Goal: Task Accomplishment & Management: Manage account settings

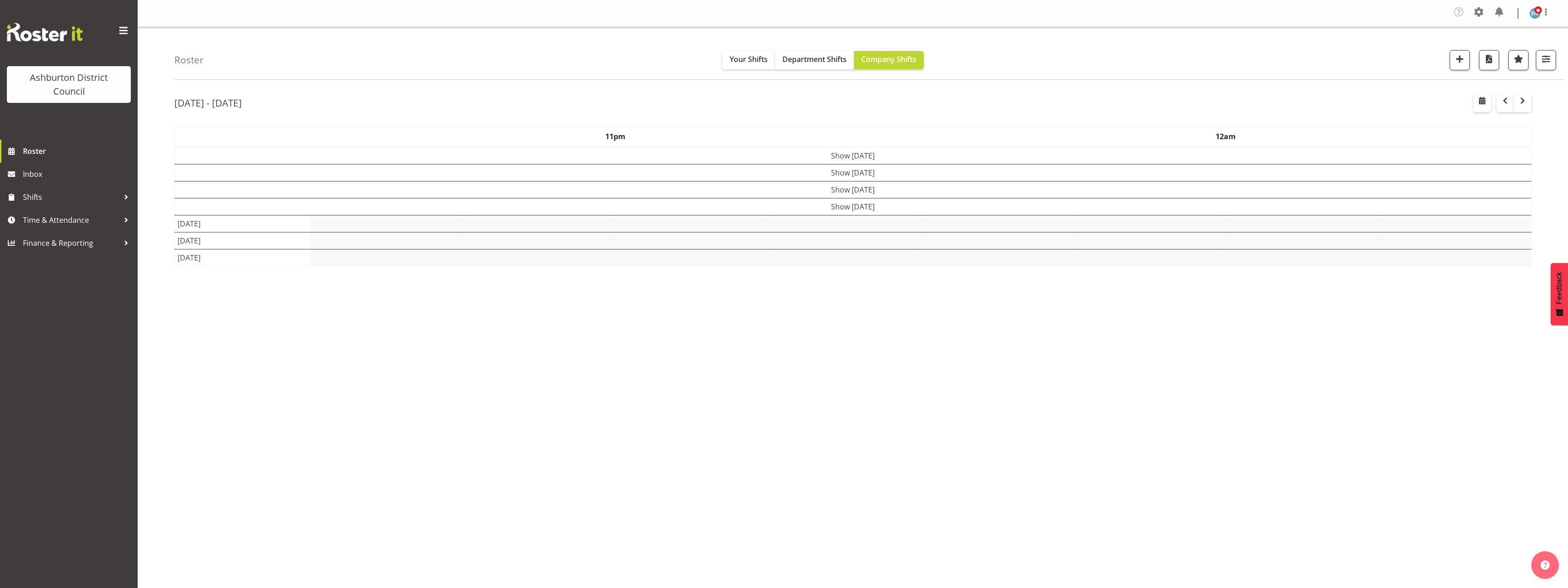
click at [146, 323] on div "Roster Your Shifts Department Shifts Company Shifts 1 Locations [GEOGRAPHIC_DAT…" at bounding box center [853, 240] width 1431 height 427
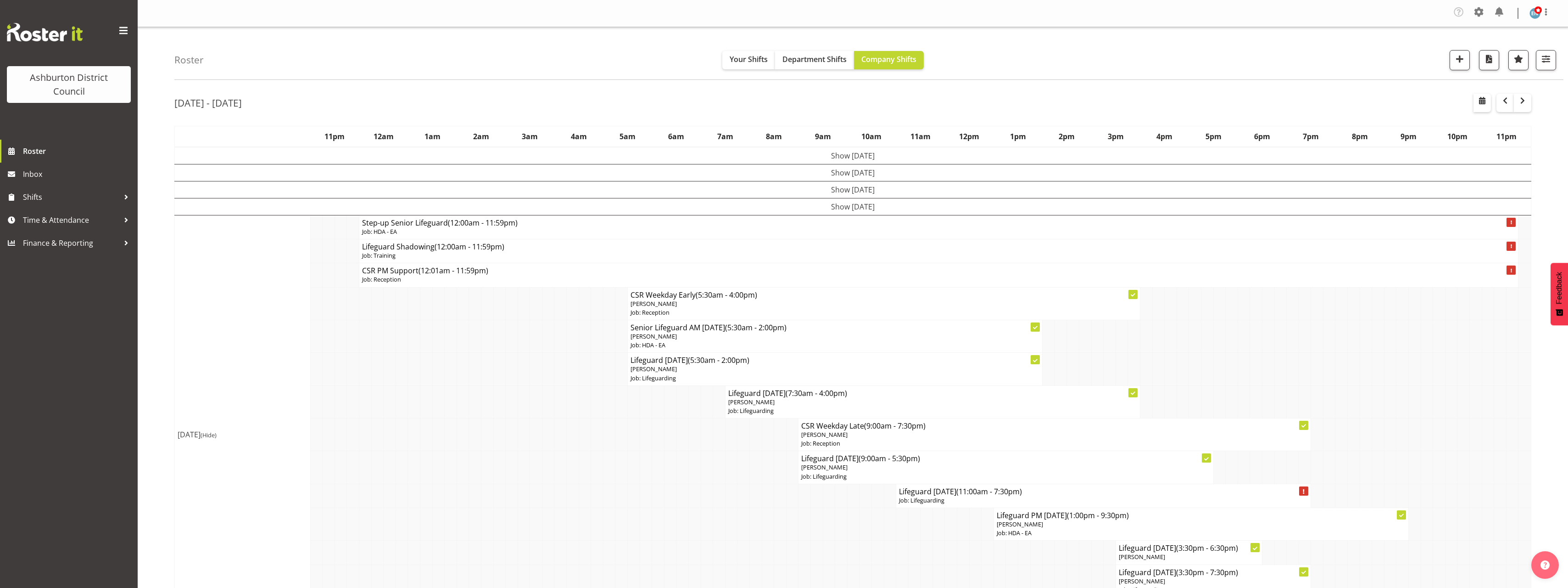
click at [217, 436] on span "(Hide)" at bounding box center [208, 435] width 16 height 9
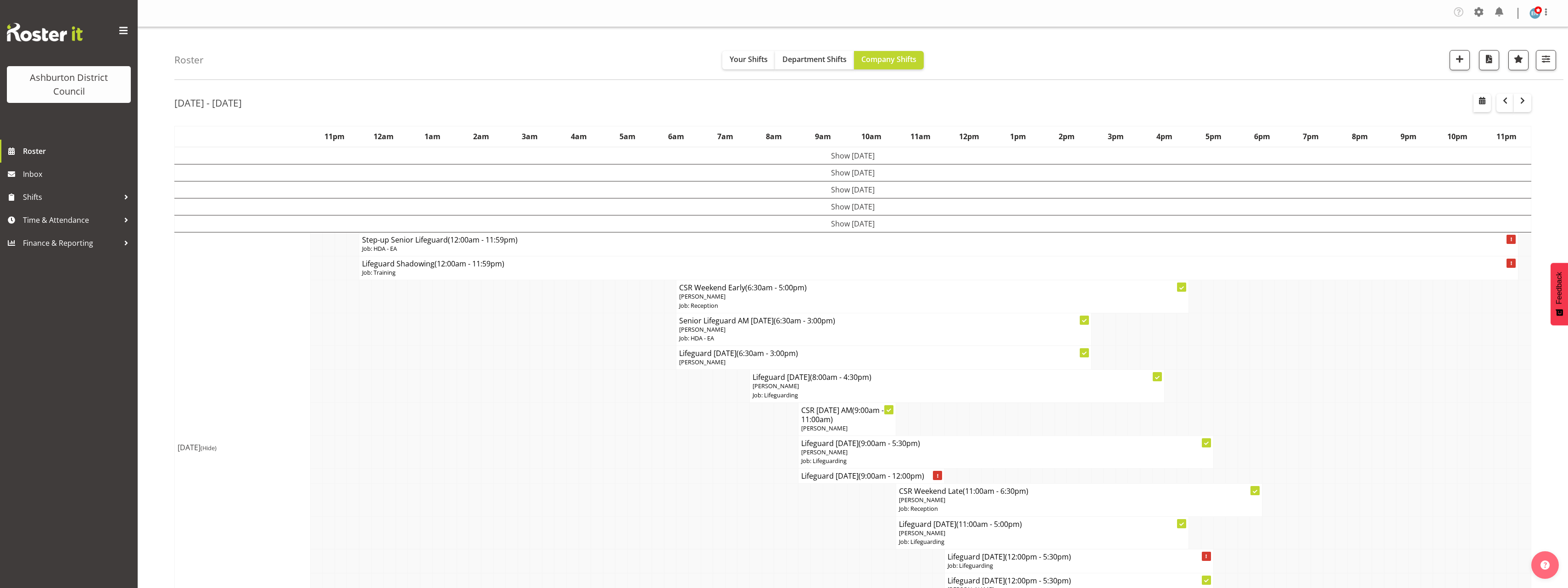
click at [141, 358] on div "Roster Your Shifts Department Shifts Company Shifts 1 Locations [GEOGRAPHIC_DAT…" at bounding box center [853, 560] width 1431 height 1066
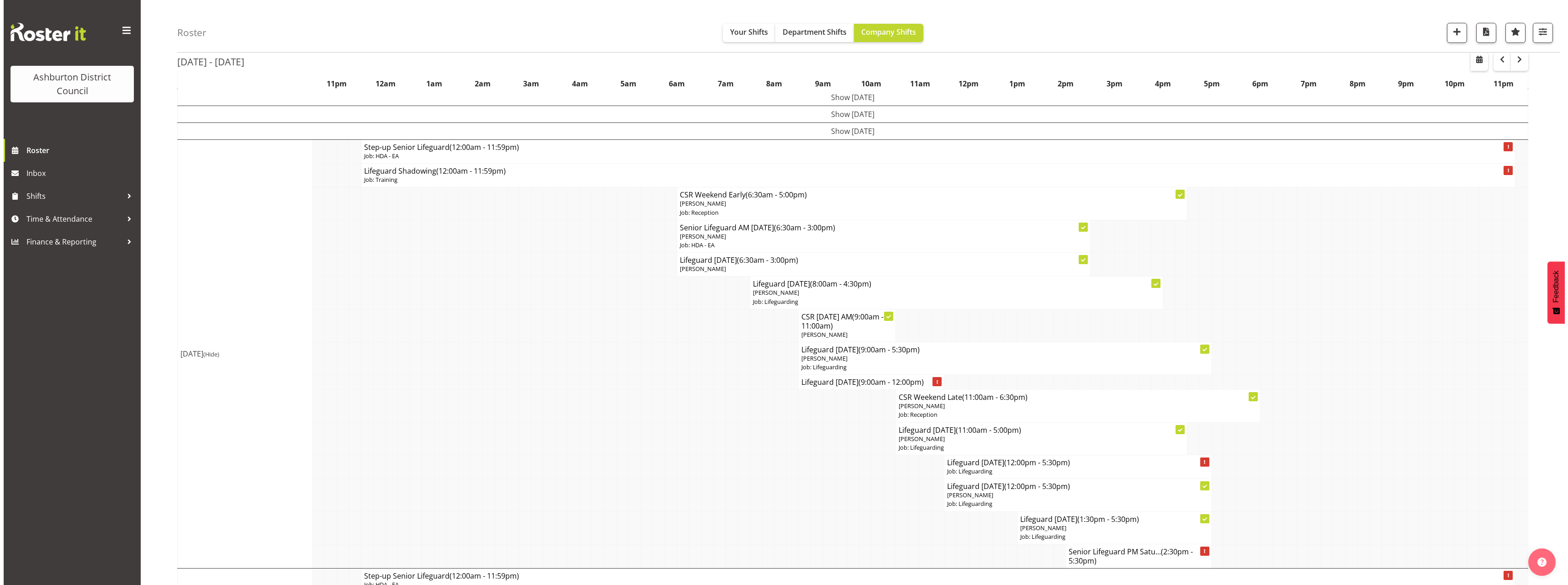
scroll to position [137, 0]
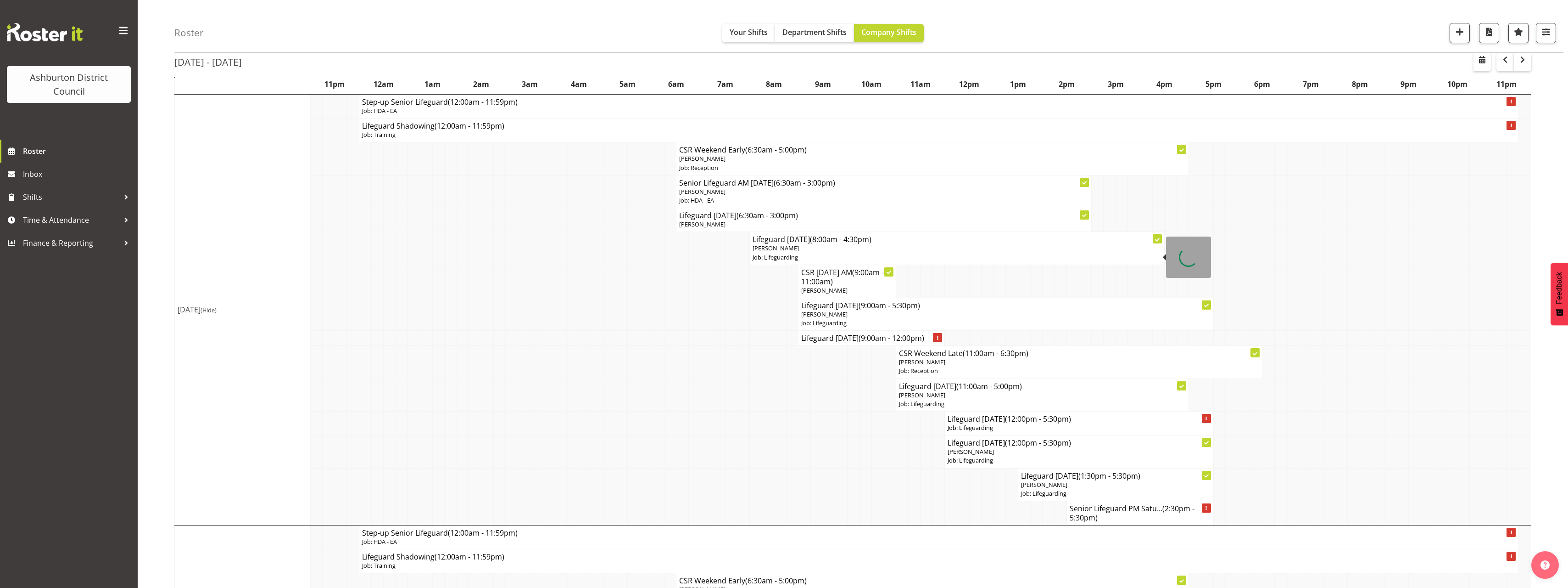
click at [798, 251] on span "[PERSON_NAME]" at bounding box center [775, 248] width 47 height 9
select select
select select "7"
select select "2025"
select select "8"
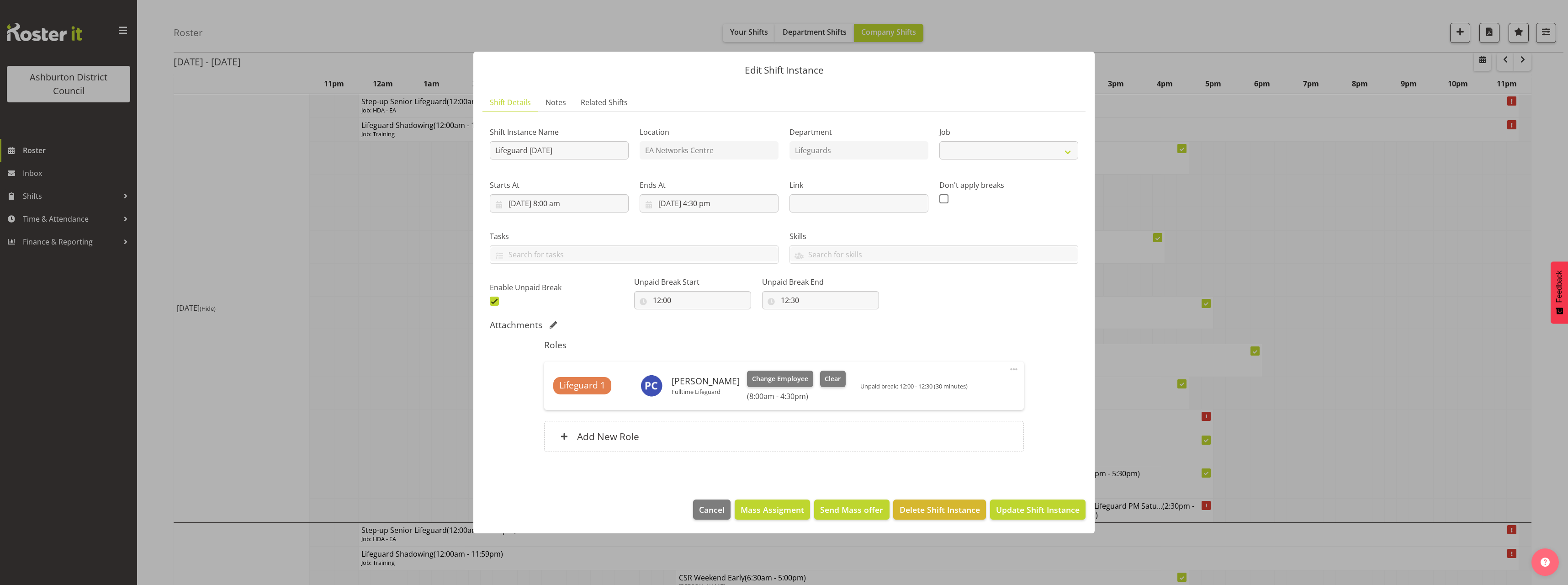
select select "38"
click at [565, 204] on input "[DATE] 8:00 am" at bounding box center [559, 203] width 139 height 18
click at [559, 399] on select "00 01 02 03 04 05 06 07 08 09 10 11 12 13 14 15 16 17 18 19 20 21 22 23" at bounding box center [559, 397] width 20 height 18
select select "7"
click at [549, 388] on select "00 01 02 03 04 05 06 07 08 09 10 11 12 13 14 15 16 17 18 19 20 21 22 23" at bounding box center [559, 397] width 20 height 18
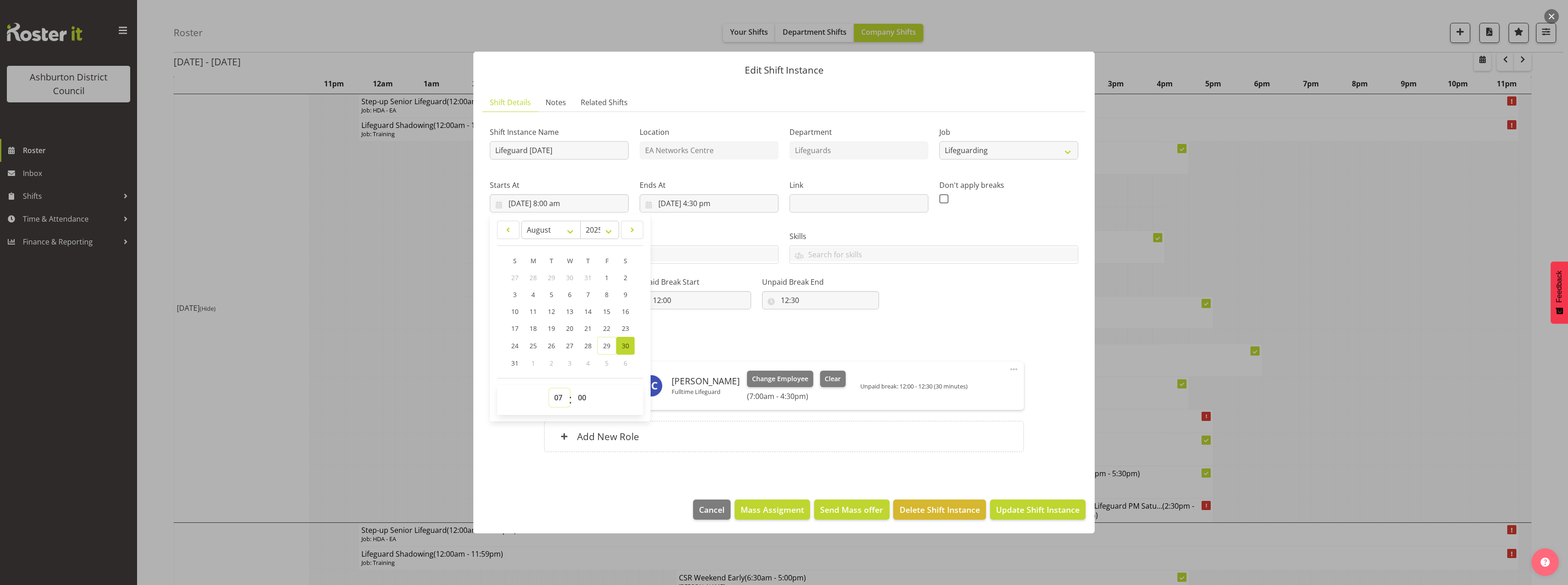
type input "[DATE] 7:00 am"
click at [581, 406] on select "00 01 02 03 04 05 06 07 08 09 10 11 12 13 14 15 16 17 18 19 20 21 22 23 24 25 2…" at bounding box center [583, 397] width 20 height 18
select select "30"
click at [573, 388] on select "00 01 02 03 04 05 06 07 08 09 10 11 12 13 14 15 16 17 18 19 20 21 22 23 24 25 2…" at bounding box center [583, 397] width 20 height 18
type input "[DATE] 7:30 am"
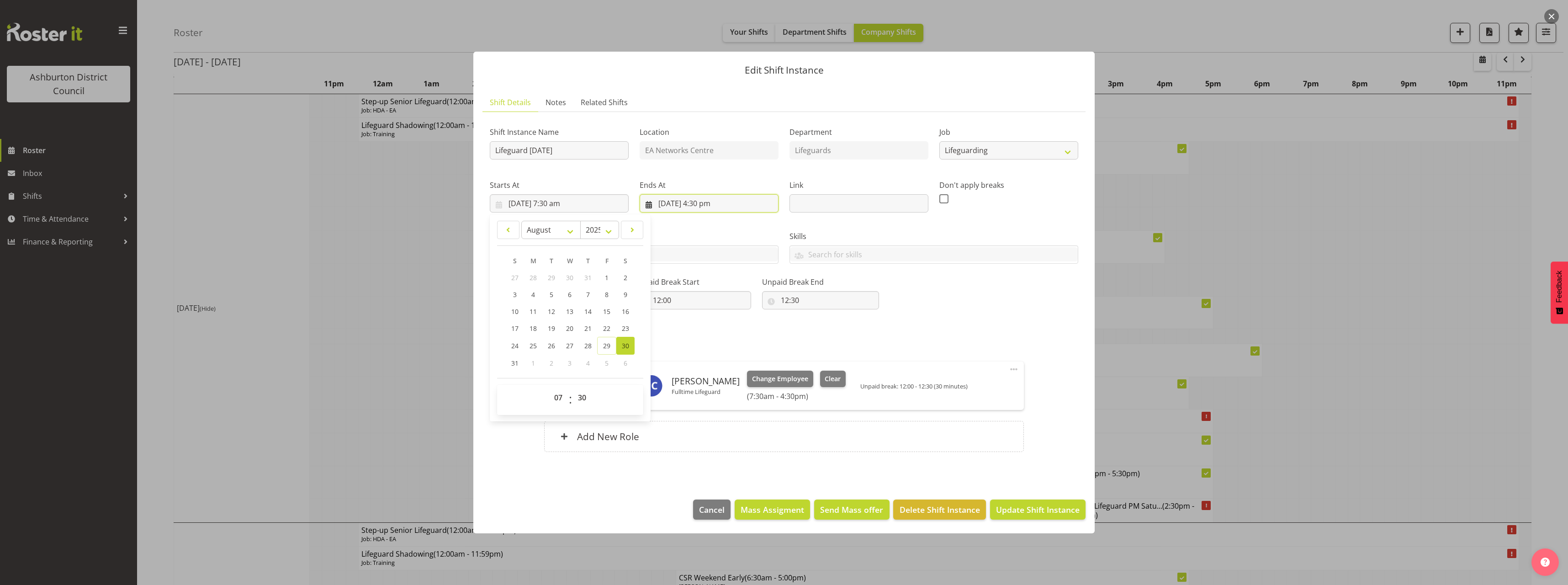
click at [710, 207] on input "[DATE] 4:30 pm" at bounding box center [709, 203] width 139 height 18
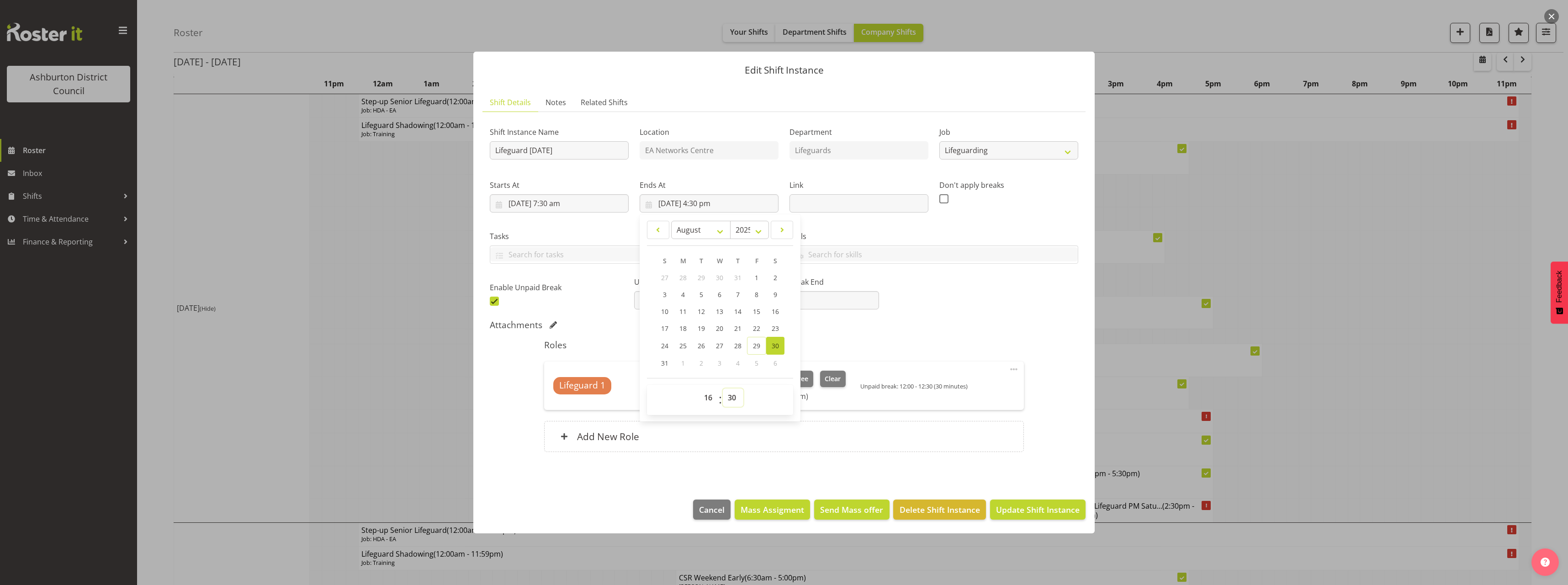
click at [734, 401] on select "00 01 02 03 04 05 06 07 08 09 10 11 12 13 14 15 16 17 18 19 20 21 22 23 24 25 2…" at bounding box center [733, 397] width 20 height 18
select select "0"
click at [723, 388] on select "00 01 02 03 04 05 06 07 08 09 10 11 12 13 14 15 16 17 18 19 20 21 22 23 24 25 2…" at bounding box center [733, 397] width 20 height 18
type input "[DATE] 4:00 pm"
click at [988, 309] on div "Shift Instance Name Lifeguard [DATE] Location EA Networks Centre Department Lif…" at bounding box center [784, 214] width 599 height 200
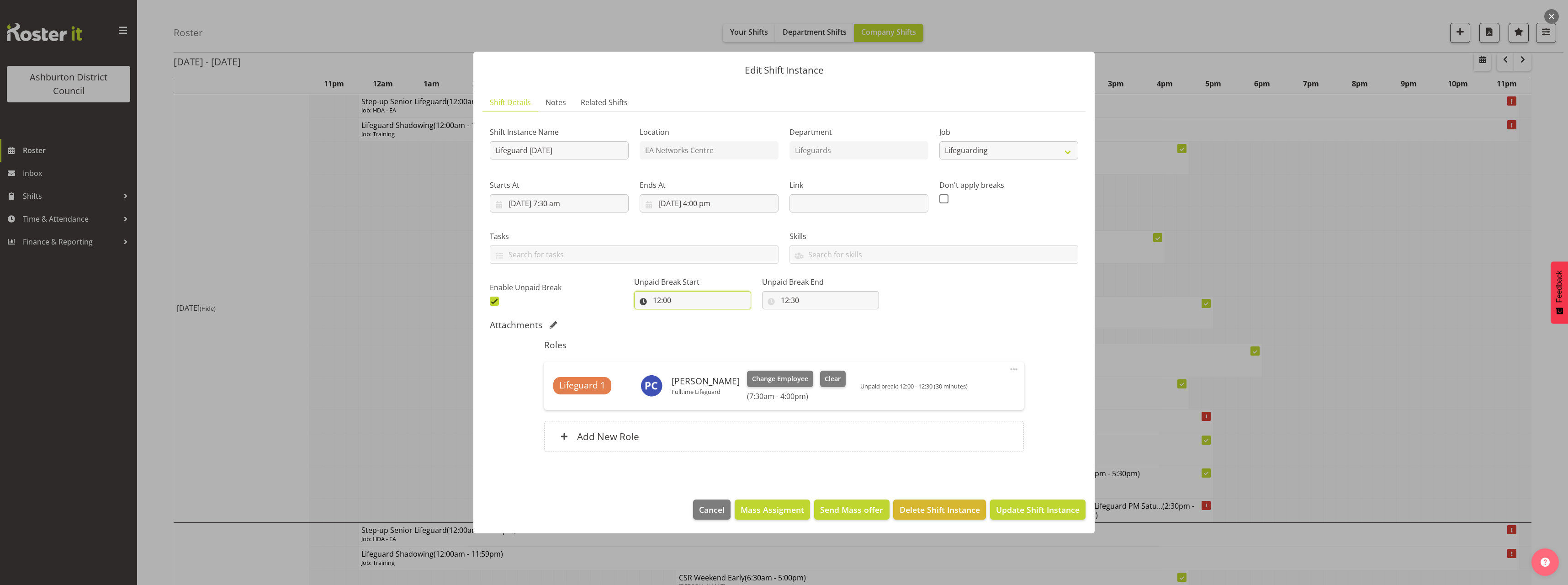
click at [659, 301] on input "12:00" at bounding box center [692, 300] width 117 height 18
click at [693, 325] on select "00 01 02 03 04 05 06 07 08 09 10 11 12 13 14 15 16 17 18 19 20 21 22 23" at bounding box center [696, 324] width 20 height 18
select select "11"
click at [686, 315] on select "00 01 02 03 04 05 06 07 08 09 10 11 12 13 14 15 16 17 18 19 20 21 22 23" at bounding box center [696, 324] width 20 height 18
type input "11:00"
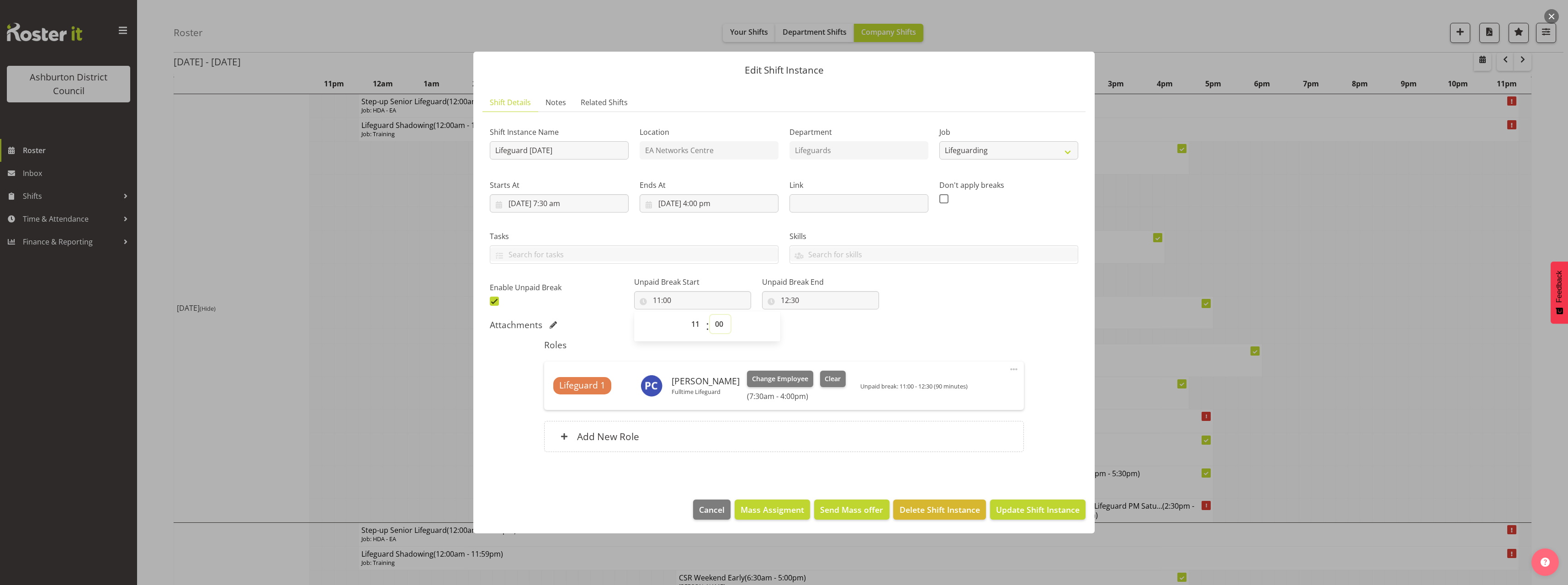
drag, startPoint x: 721, startPoint y: 326, endPoint x: 722, endPoint y: 318, distance: 8.1
click at [721, 326] on select "00 01 02 03 04 05 06 07 08 09 10 11 12 13 14 15 16 17 18 19 20 21 22 23 24 25 2…" at bounding box center [720, 324] width 20 height 18
select select "30"
click at [710, 315] on select "00 01 02 03 04 05 06 07 08 09 10 11 12 13 14 15 16 17 18 19 20 21 22 23 24 25 2…" at bounding box center [720, 324] width 20 height 18
type input "11:30"
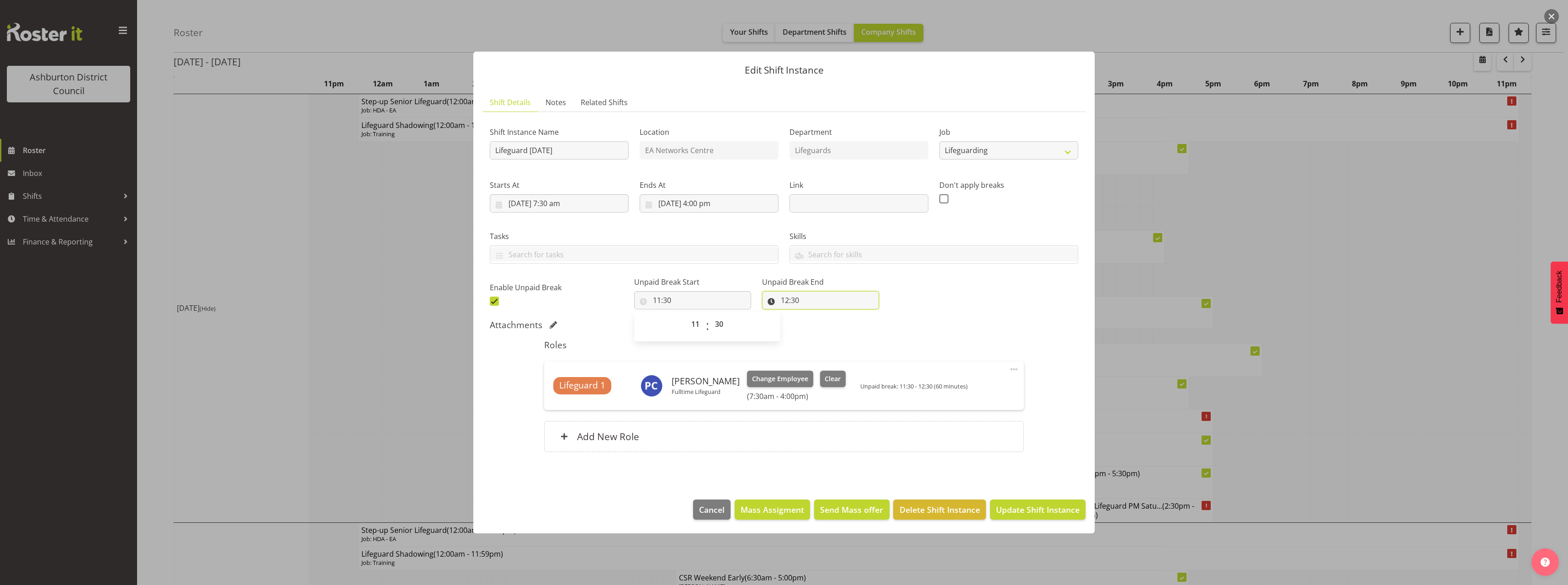
click at [782, 298] on input "12:30" at bounding box center [820, 300] width 117 height 18
click at [842, 330] on select "00 01 02 03 04 05 06 07 08 09 10 11 12 13 14 15 16 17 18 19 20 21 22 23 24 25 2…" at bounding box center [848, 324] width 20 height 18
select select "0"
click at [838, 315] on select "00 01 02 03 04 05 06 07 08 09 10 11 12 13 14 15 16 17 18 19 20 21 22 23 24 25 2…" at bounding box center [848, 324] width 20 height 18
type input "12:00"
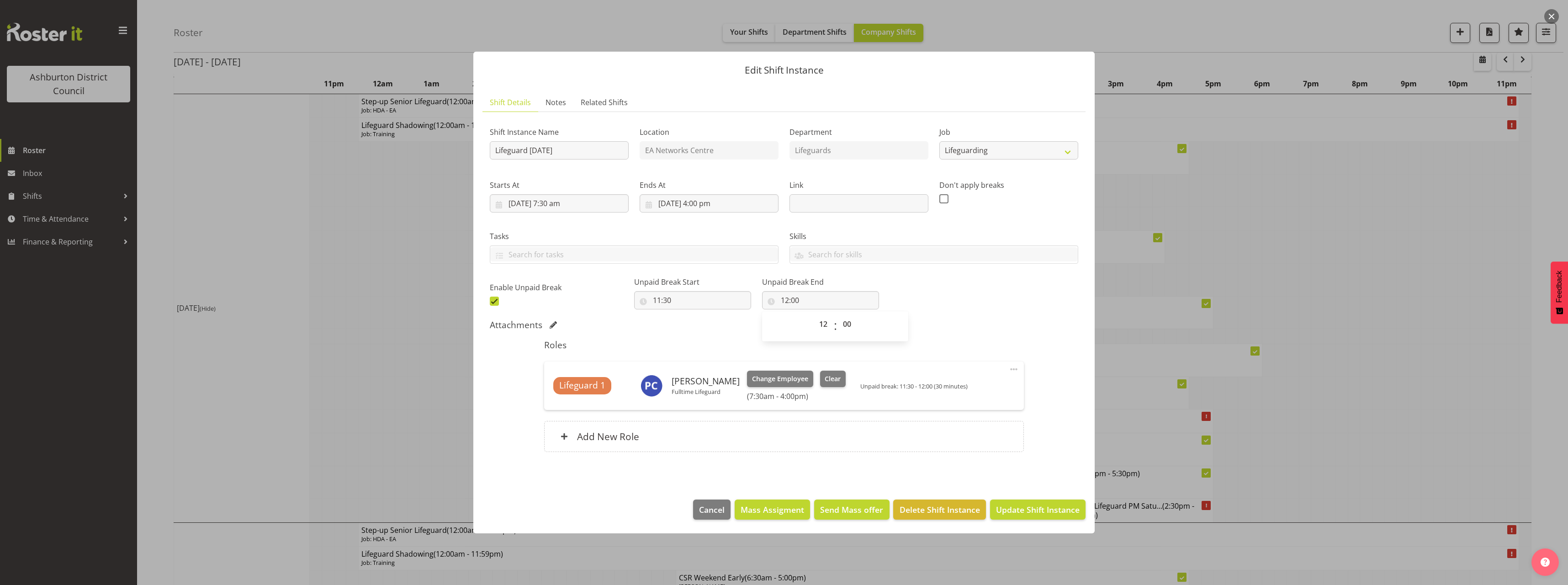
click at [1008, 324] on div "Attachments" at bounding box center [784, 325] width 588 height 11
click at [1014, 505] on span "Update Shift Instance" at bounding box center [1038, 509] width 84 height 12
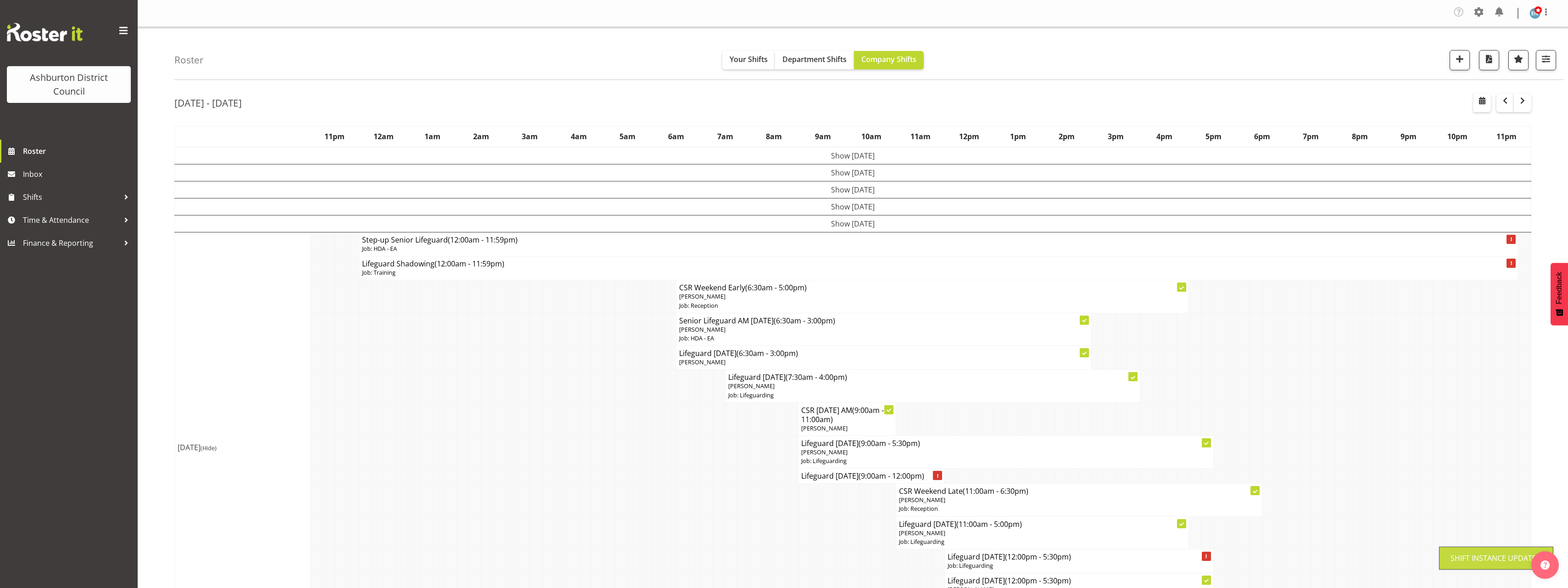
click at [1552, 392] on div "[DATE] - [DATE] [DATE] - [DATE] [DATE] Day Week Fortnight Month calendar Month …" at bounding box center [871, 590] width 1394 height 1006
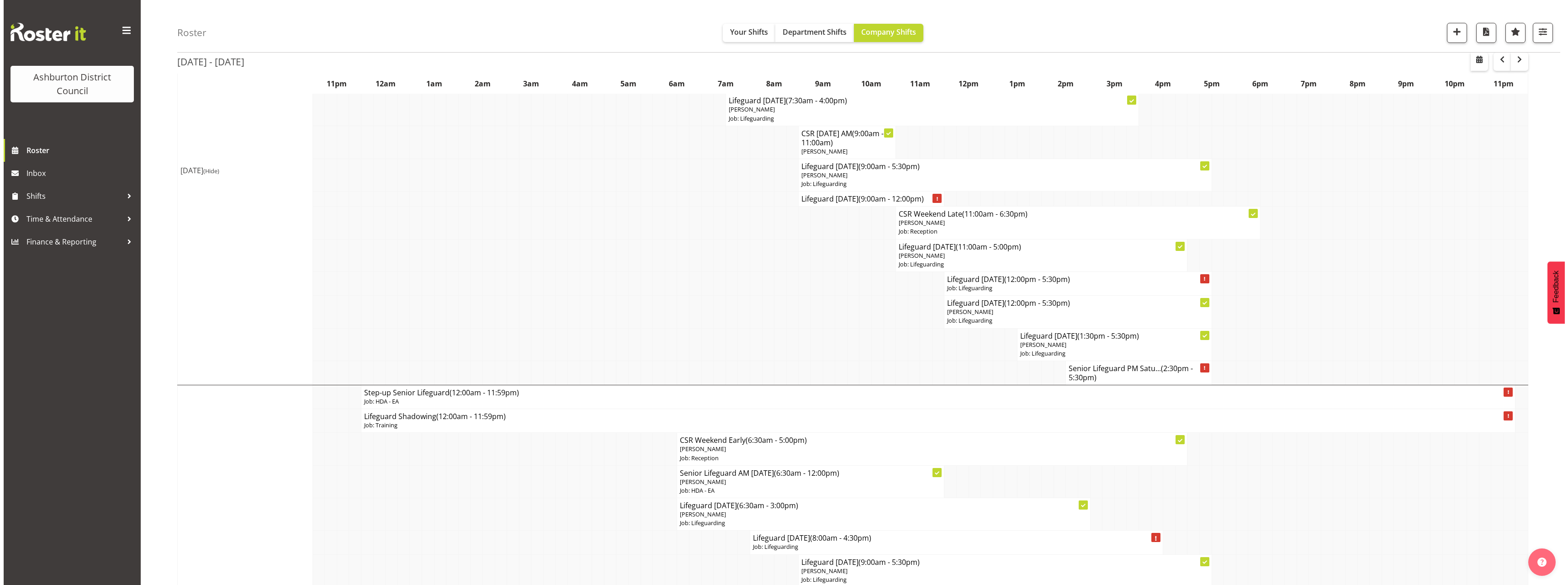
scroll to position [229, 0]
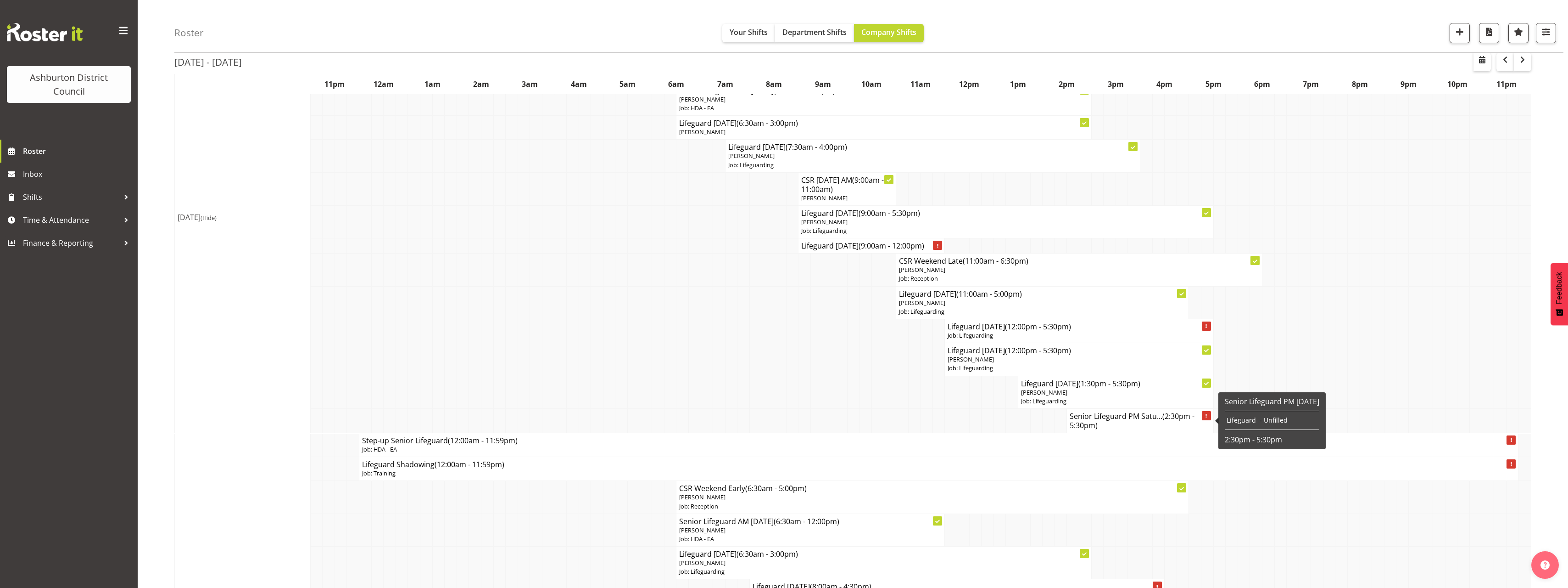
click at [1091, 424] on span "(2:30pm - 5:30pm)" at bounding box center [1132, 420] width 125 height 19
select select
select select "7"
select select "2025"
select select "14"
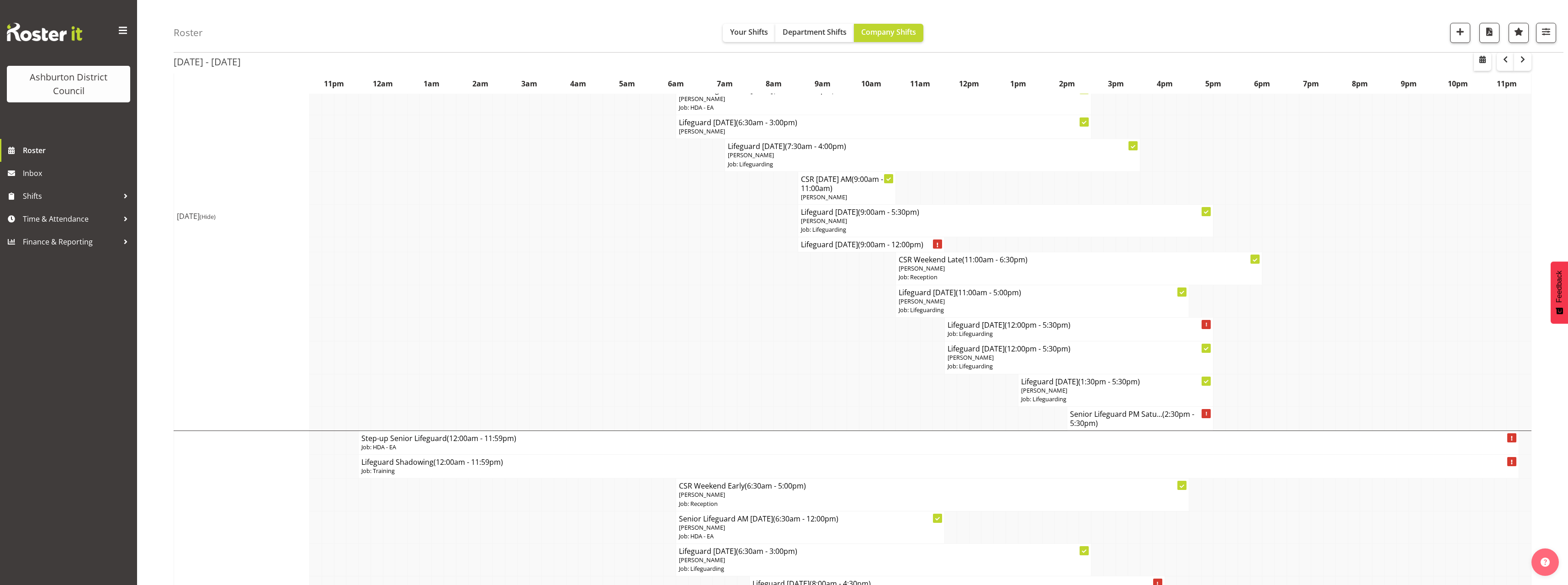
select select "30"
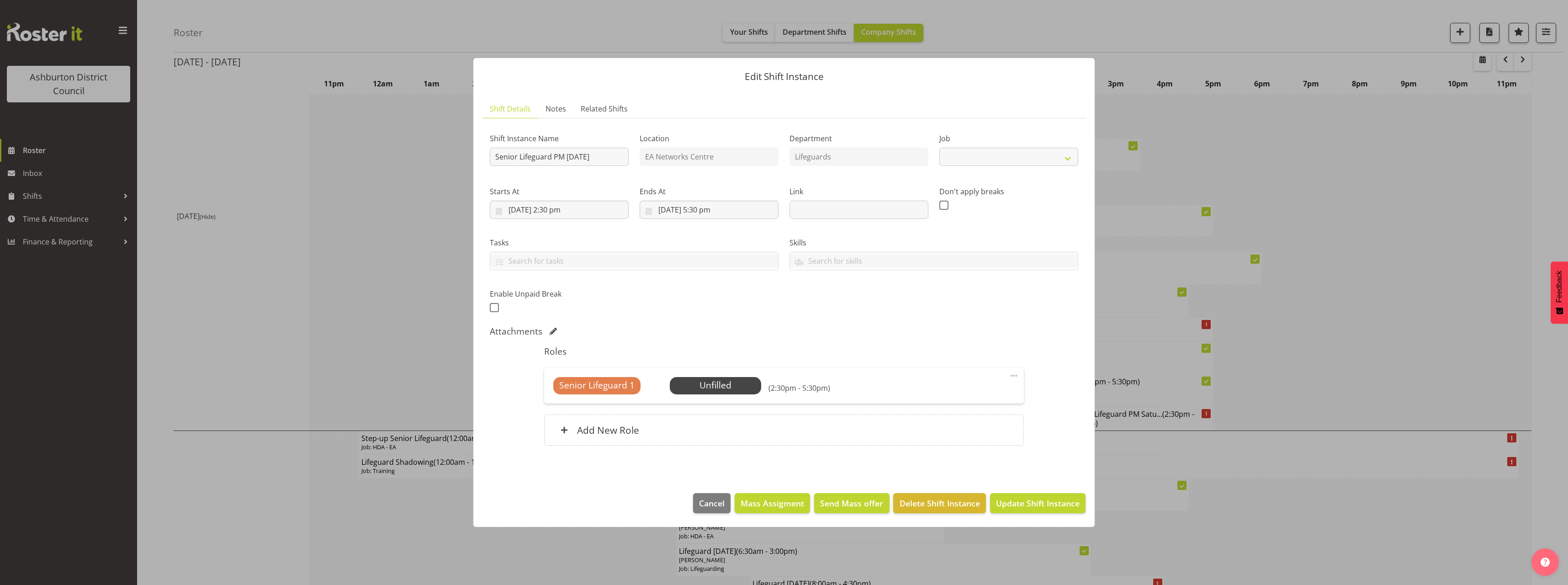
select select "34"
click at [559, 212] on input "[DATE] 2:30 pm" at bounding box center [559, 210] width 139 height 18
click at [561, 405] on select "00 01 02 03 04 05 06 07 08 09 10 11 12 13 14 15 16 17 18 19 20 21 22 23" at bounding box center [559, 404] width 20 height 18
select select "15"
click at [549, 395] on select "00 01 02 03 04 05 06 07 08 09 10 11 12 13 14 15 16 17 18 19 20 21 22 23" at bounding box center [559, 404] width 20 height 18
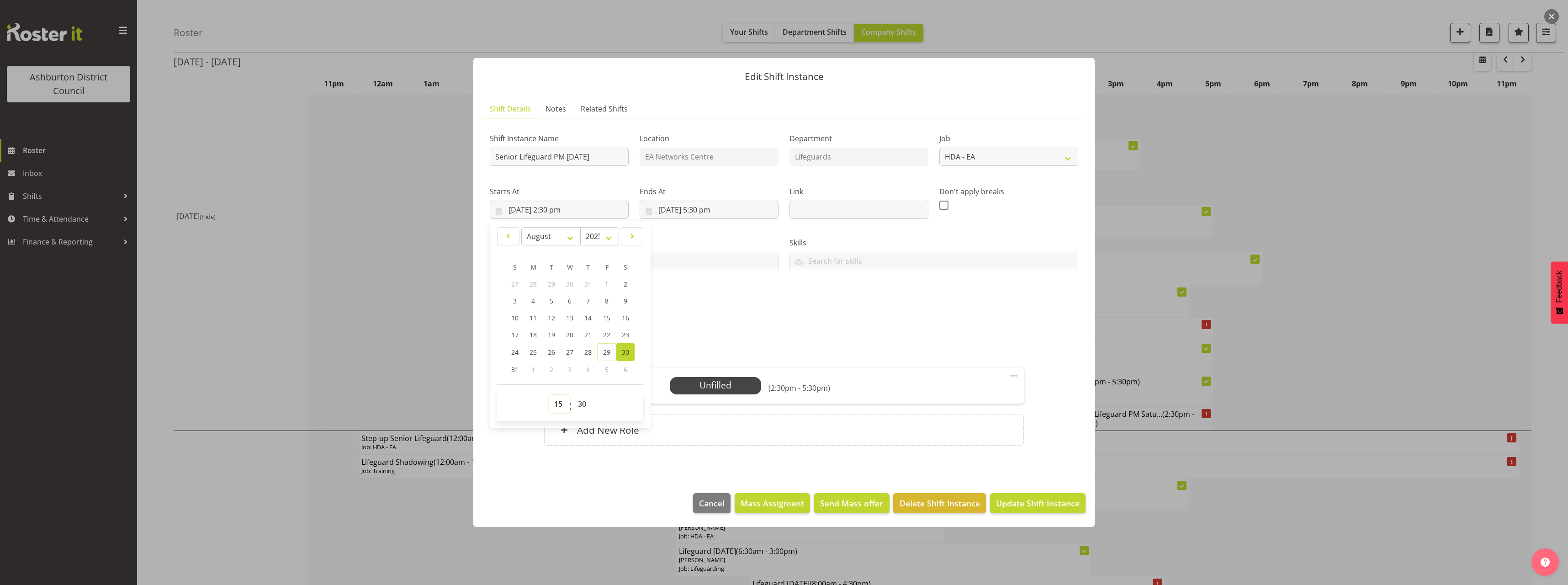
type input "[DATE] 3:30 pm"
drag, startPoint x: 582, startPoint y: 401, endPoint x: 583, endPoint y: 395, distance: 6.1
click at [582, 401] on select "00 01 02 03 04 05 06 07 08 09 10 11 12 13 14 15 16 17 18 19 20 21 22 23 24 25 2…" at bounding box center [583, 404] width 20 height 18
select select "0"
click at [573, 395] on select "00 01 02 03 04 05 06 07 08 09 10 11 12 13 14 15 16 17 18 19 20 21 22 23 24 25 2…" at bounding box center [583, 404] width 20 height 18
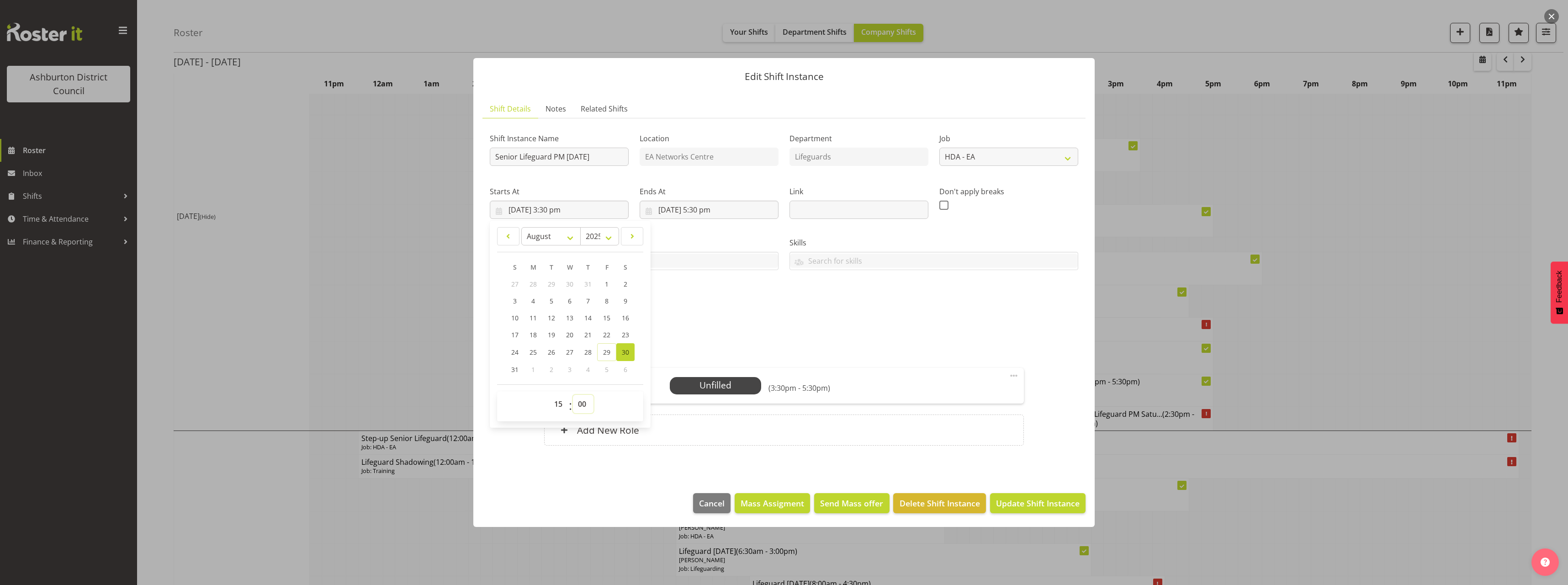
type input "[DATE] 3:00 pm"
click at [718, 212] on input "[DATE] 5:30 pm" at bounding box center [709, 210] width 139 height 18
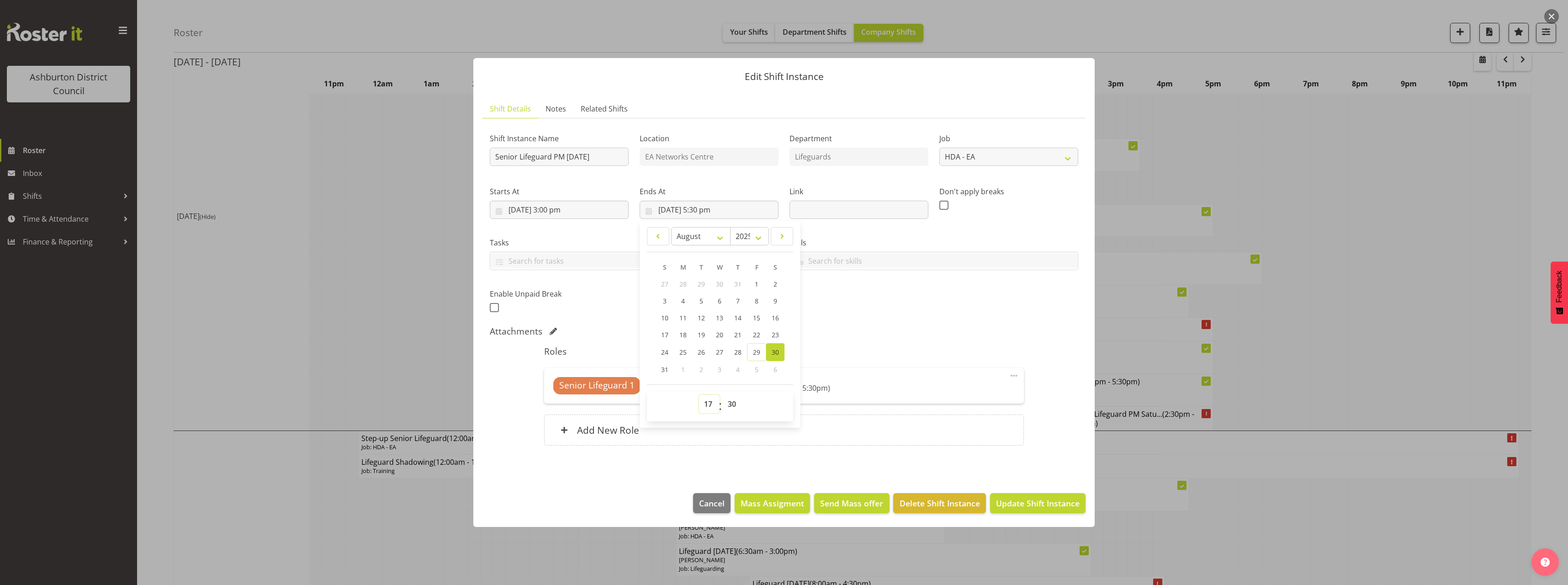
drag, startPoint x: 711, startPoint y: 410, endPoint x: 711, endPoint y: 405, distance: 5.0
click at [711, 410] on select "00 01 02 03 04 05 06 07 08 09 10 11 12 13 14 15 16 17 18 19 20 21 22 23" at bounding box center [709, 404] width 20 height 18
click at [732, 405] on select "00 01 02 03 04 05 06 07 08 09 10 11 12 13 14 15 16 17 18 19 20 21 22 23 24 25 2…" at bounding box center [733, 404] width 20 height 18
select select "0"
click at [723, 395] on select "00 01 02 03 04 05 06 07 08 09 10 11 12 13 14 15 16 17 18 19 20 21 22 23 24 25 2…" at bounding box center [733, 404] width 20 height 18
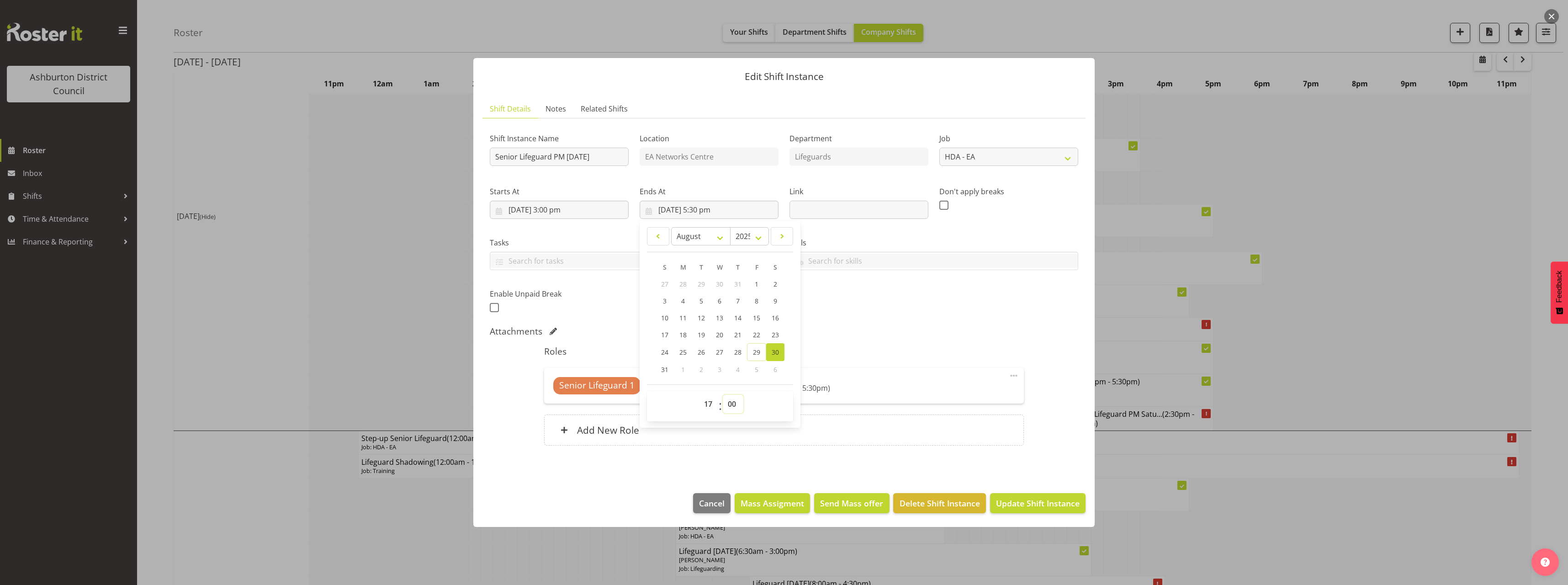
type input "[DATE] 5:00 pm"
click at [1027, 319] on div "Shift Instance Name Senior Lifeguard PM [DATE] Location EA Networks Centre Depa…" at bounding box center [784, 220] width 599 height 200
click at [737, 390] on span "Select Employee" at bounding box center [715, 385] width 68 height 13
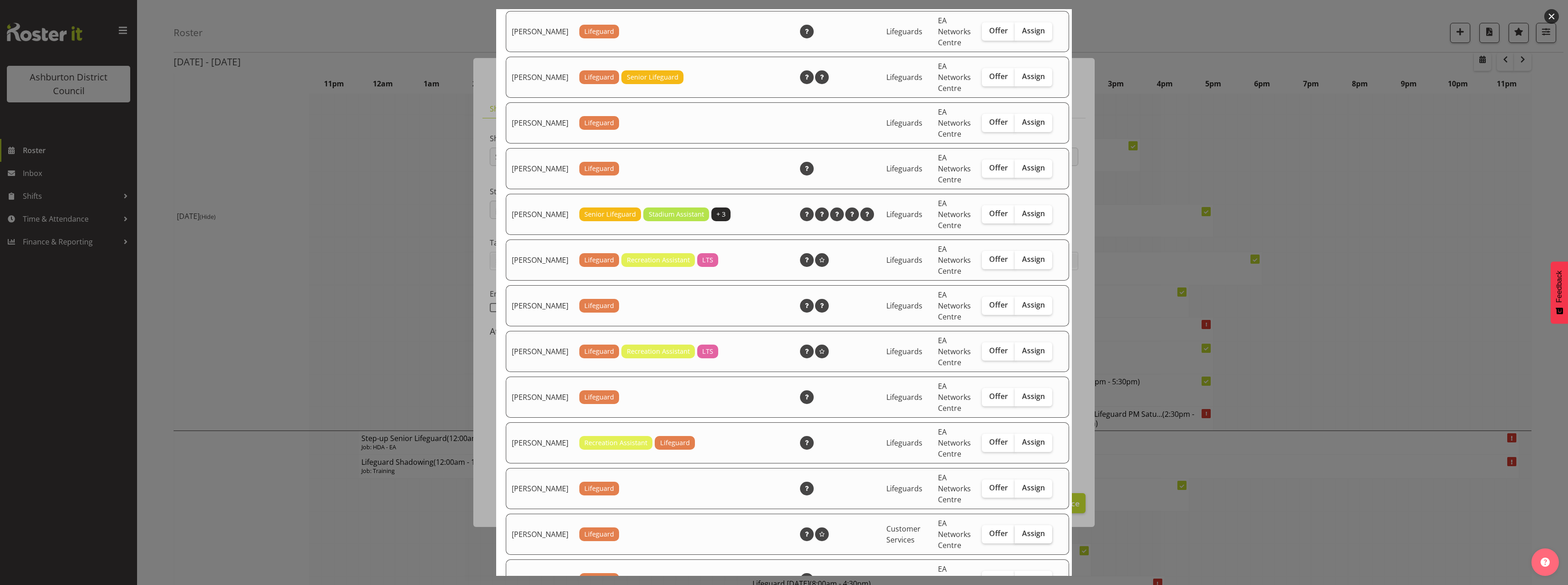
scroll to position [274, 0]
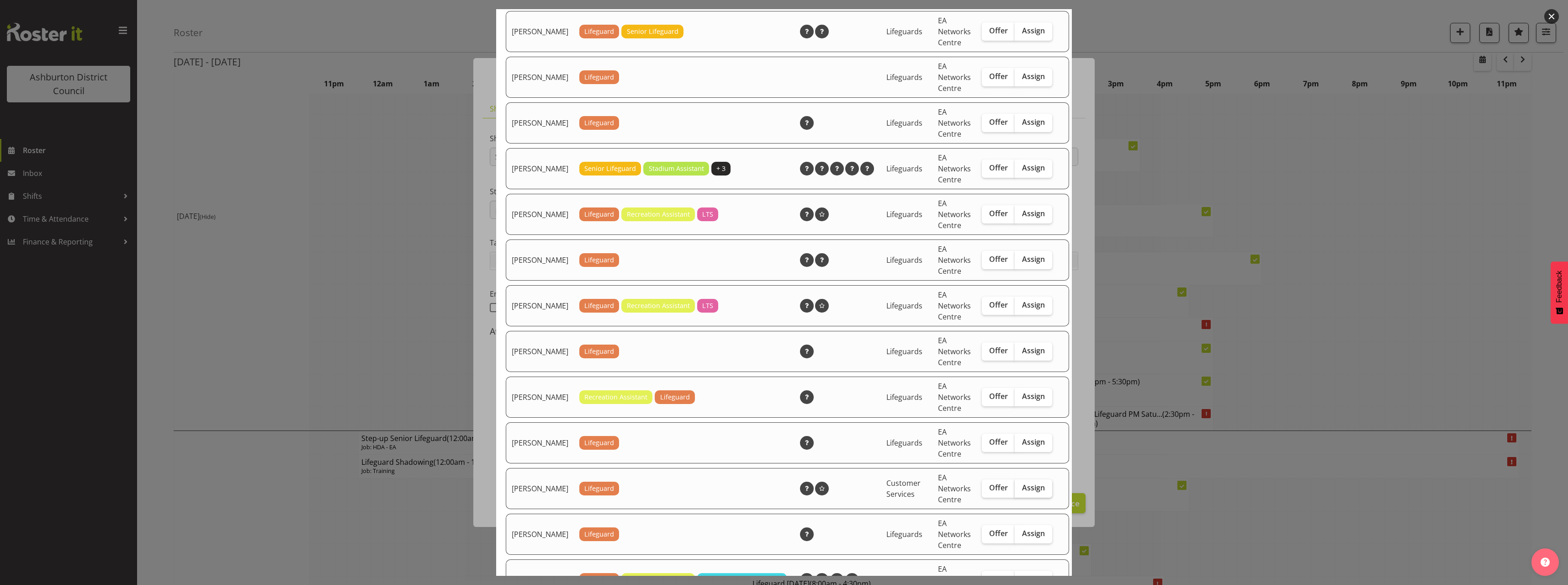
click at [1030, 492] on span "Assign" at bounding box center [1033, 488] width 23 height 9
click at [1021, 491] on input "Assign" at bounding box center [1017, 488] width 6 height 6
checkbox input "true"
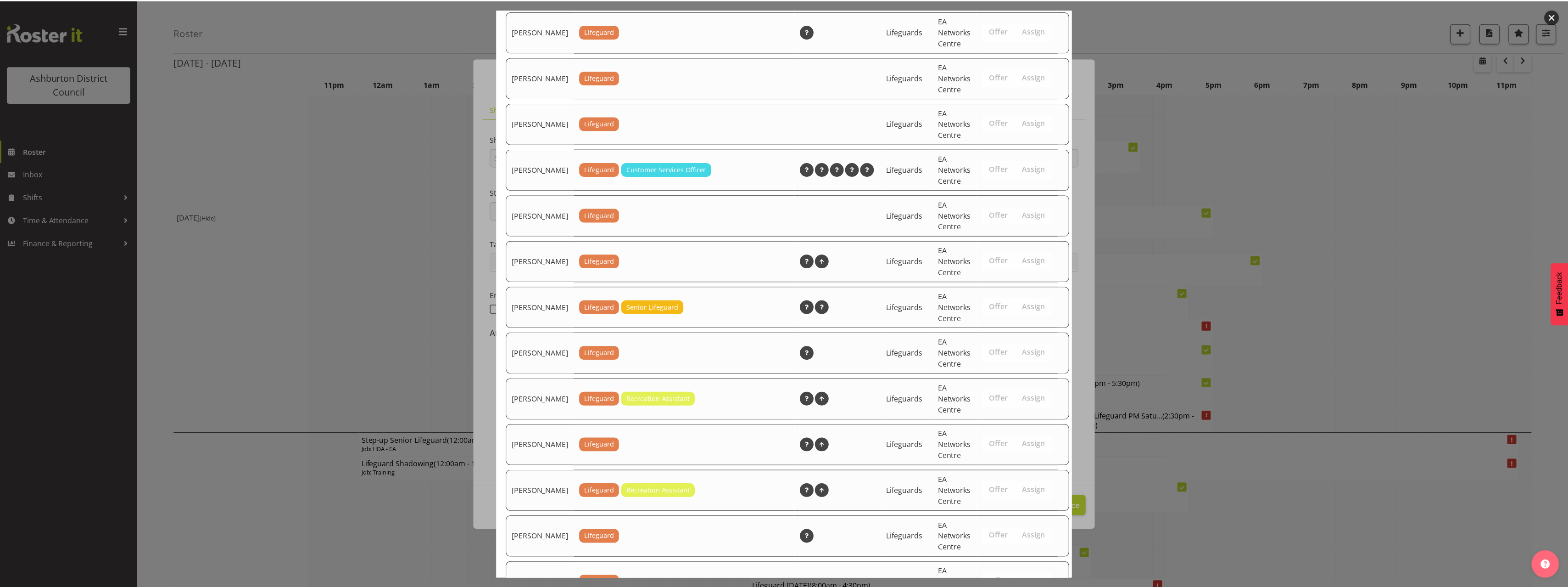
scroll to position [1298, 0]
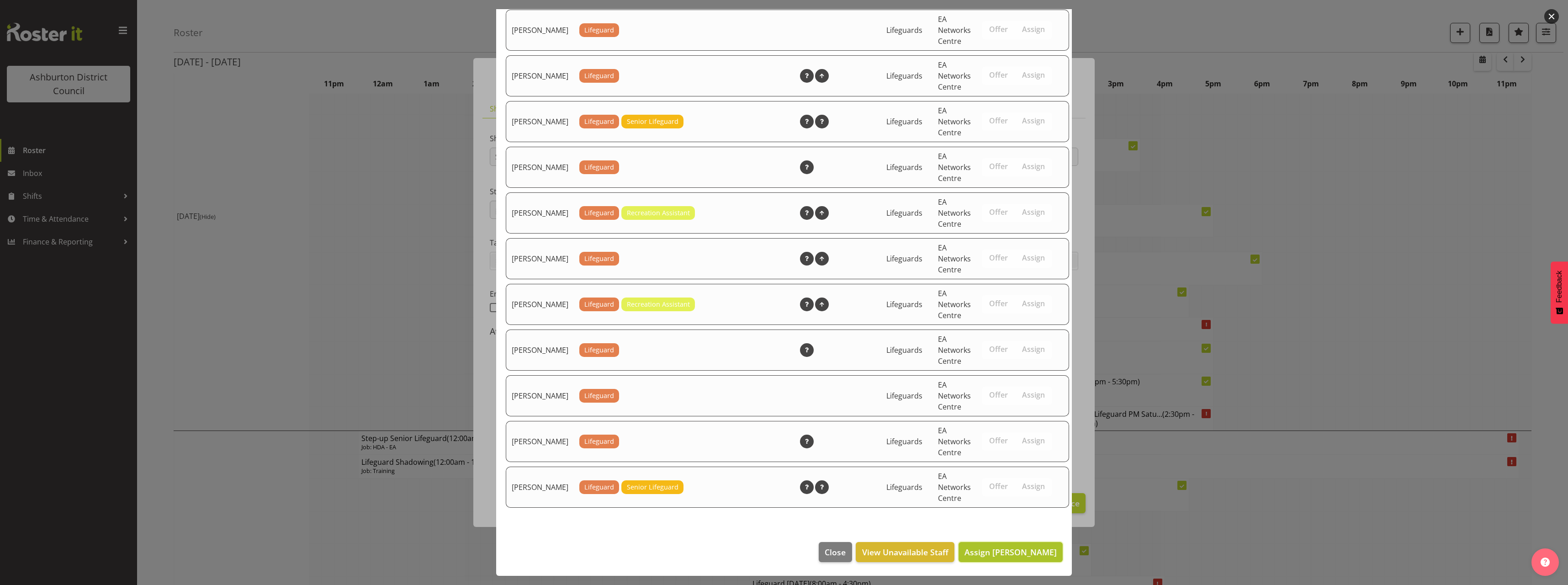
click at [1026, 552] on span "Assign [PERSON_NAME]" at bounding box center [1010, 552] width 92 height 11
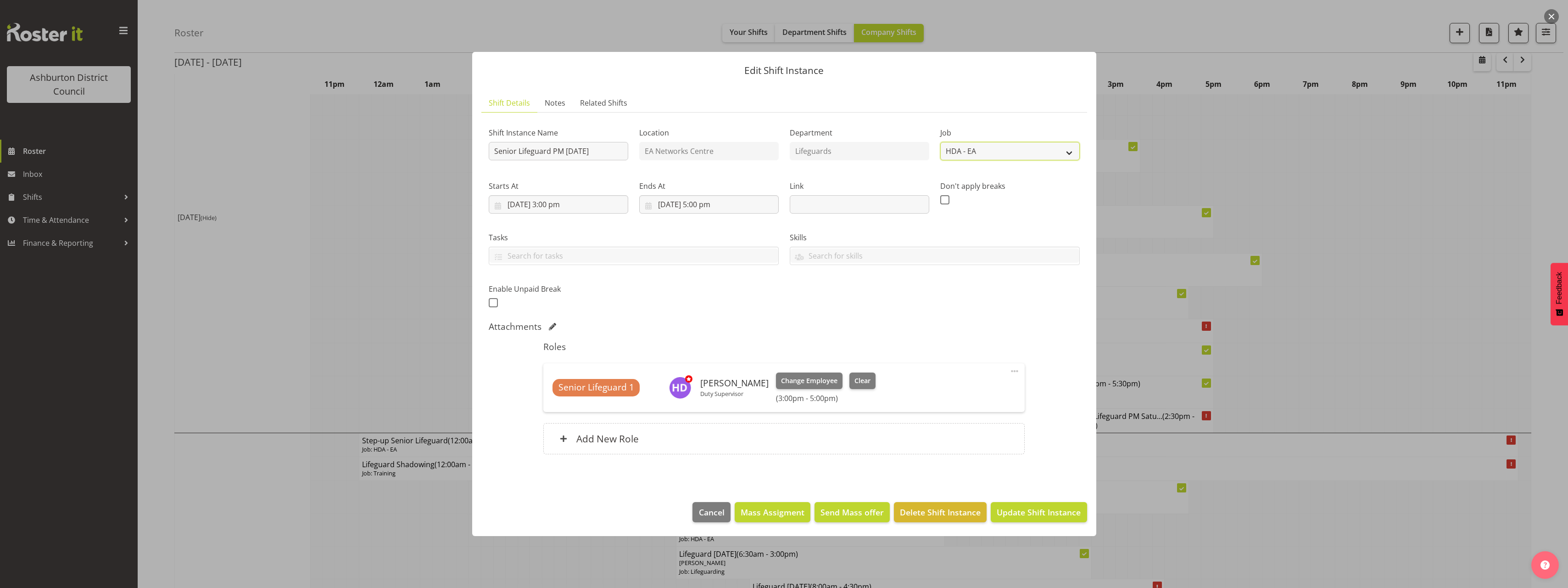
click at [1012, 150] on select "Create new job Casual HDA - CSR HDA - EA Lifeguarding LTS- Alt Duties Ordinary …" at bounding box center [1010, 151] width 139 height 18
select select "38"
click at [940, 142] on select "Create new job Casual HDA - CSR HDA - EA Lifeguarding LTS- Alt Duties Ordinary …" at bounding box center [1010, 151] width 139 height 18
click at [1049, 515] on span "Update Shift Instance" at bounding box center [1039, 512] width 84 height 12
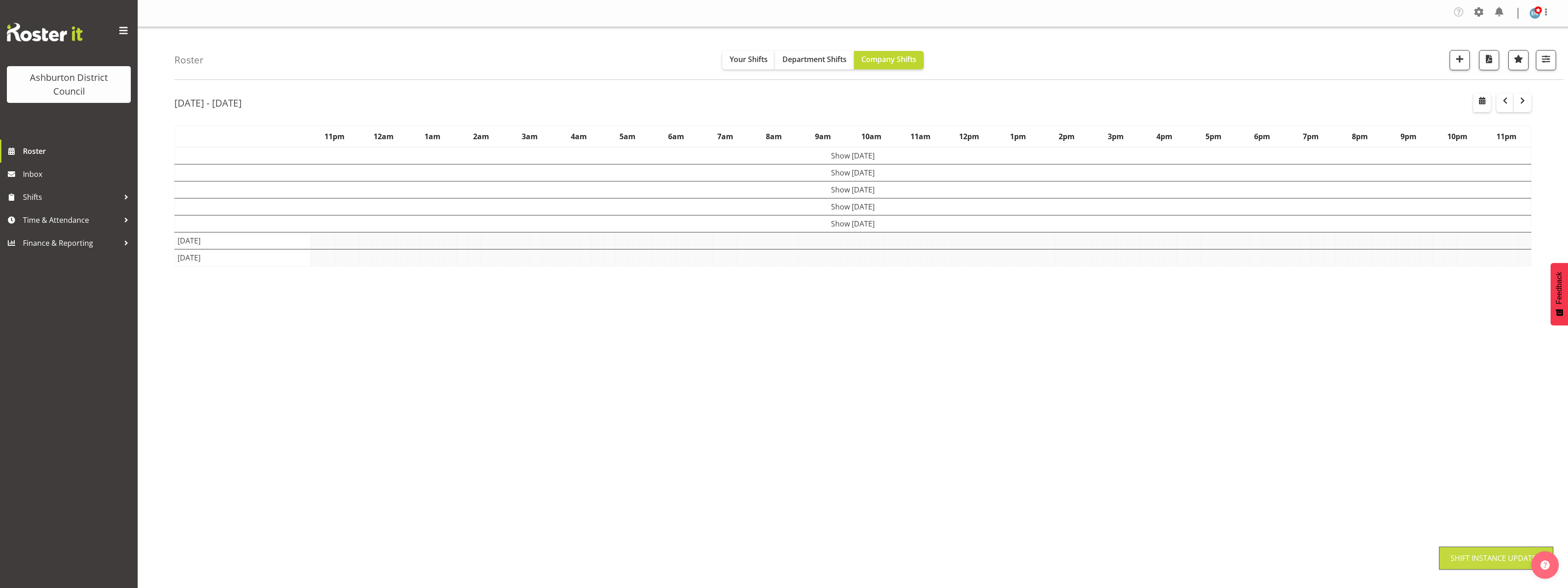
scroll to position [0, 0]
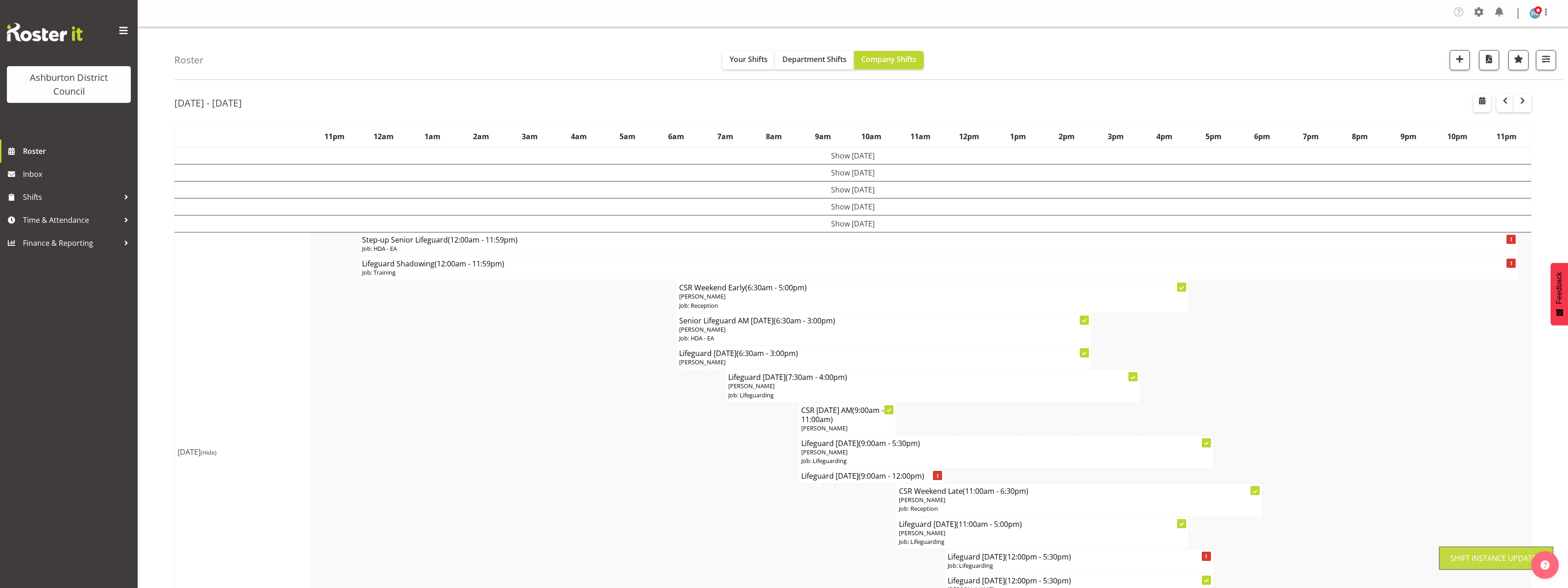
click at [162, 301] on div "Roster Your Shifts Department Shifts Company Shifts 1 Locations [GEOGRAPHIC_DAT…" at bounding box center [853, 564] width 1431 height 1075
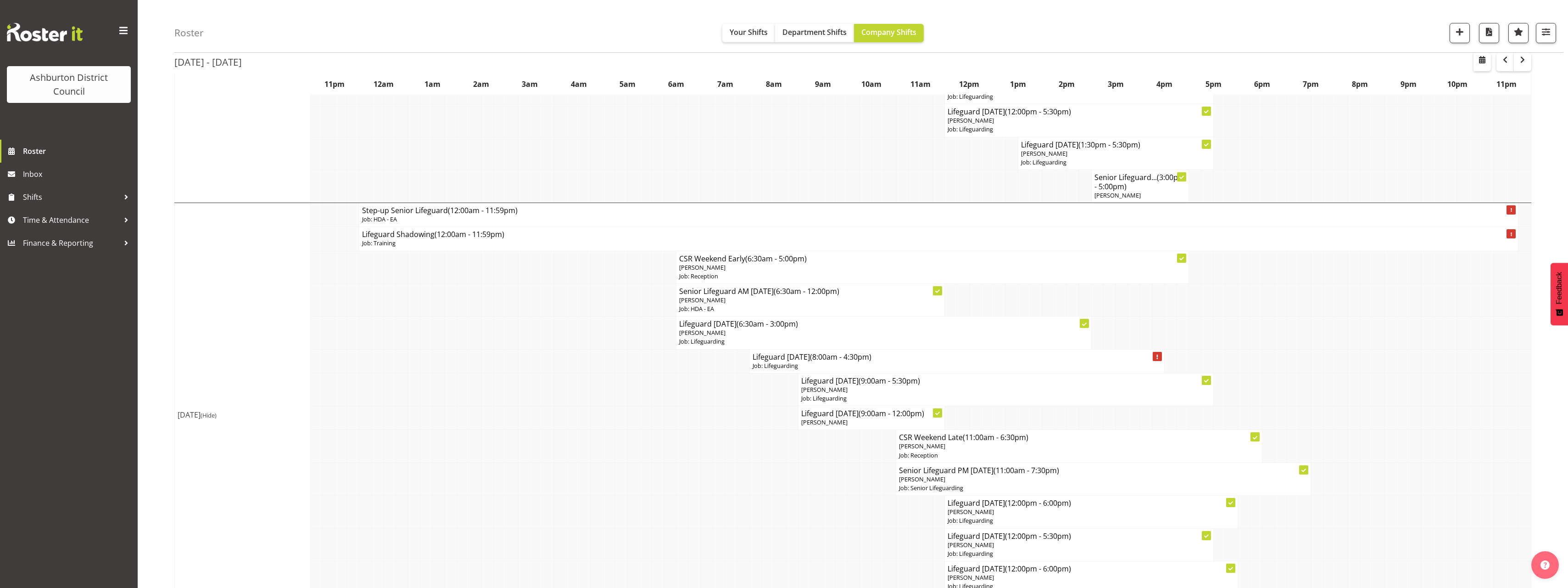
scroll to position [193, 0]
